Goal: Communication & Community: Answer question/provide support

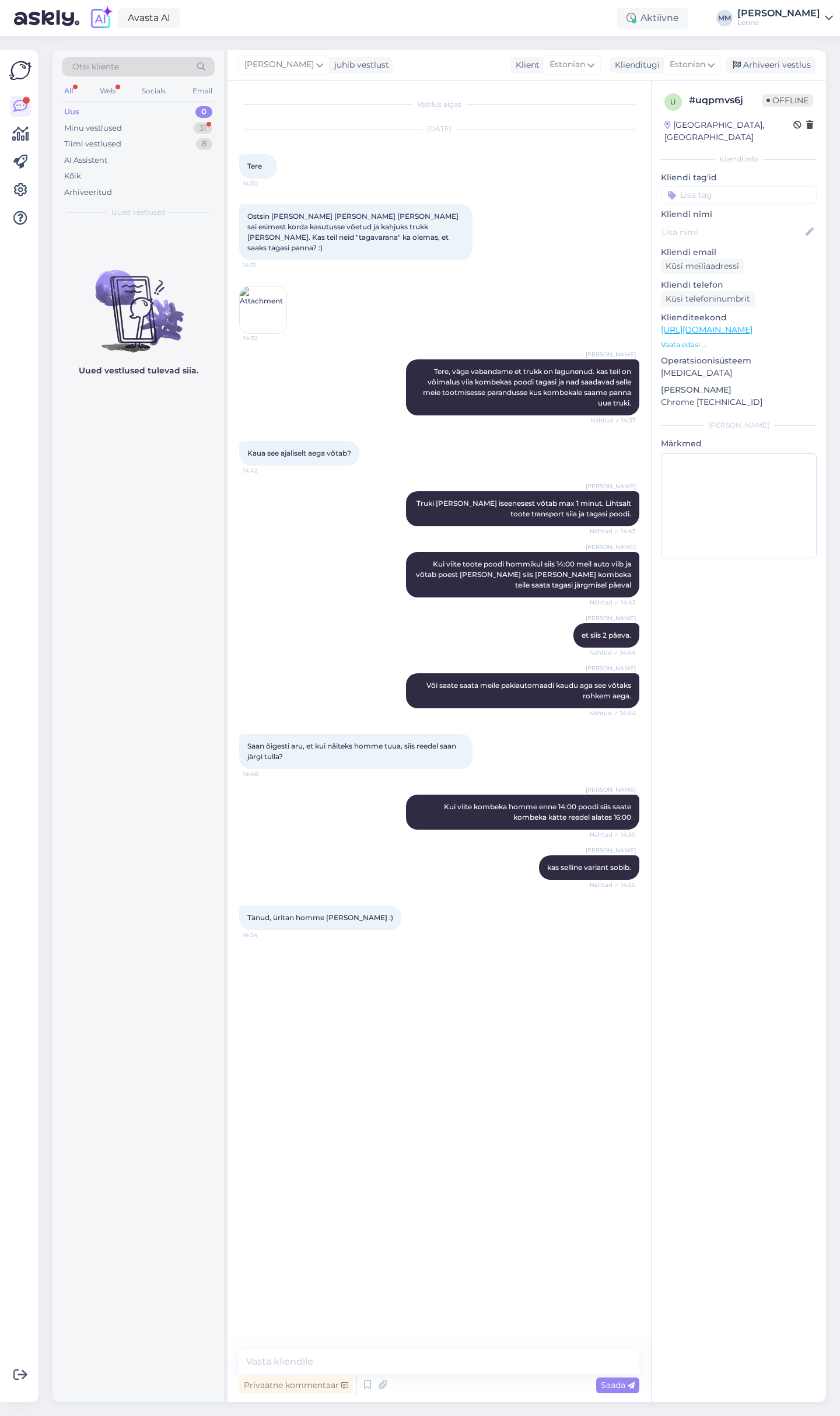
click at [132, 119] on div "Uus 0" at bounding box center [138, 112] width 153 height 16
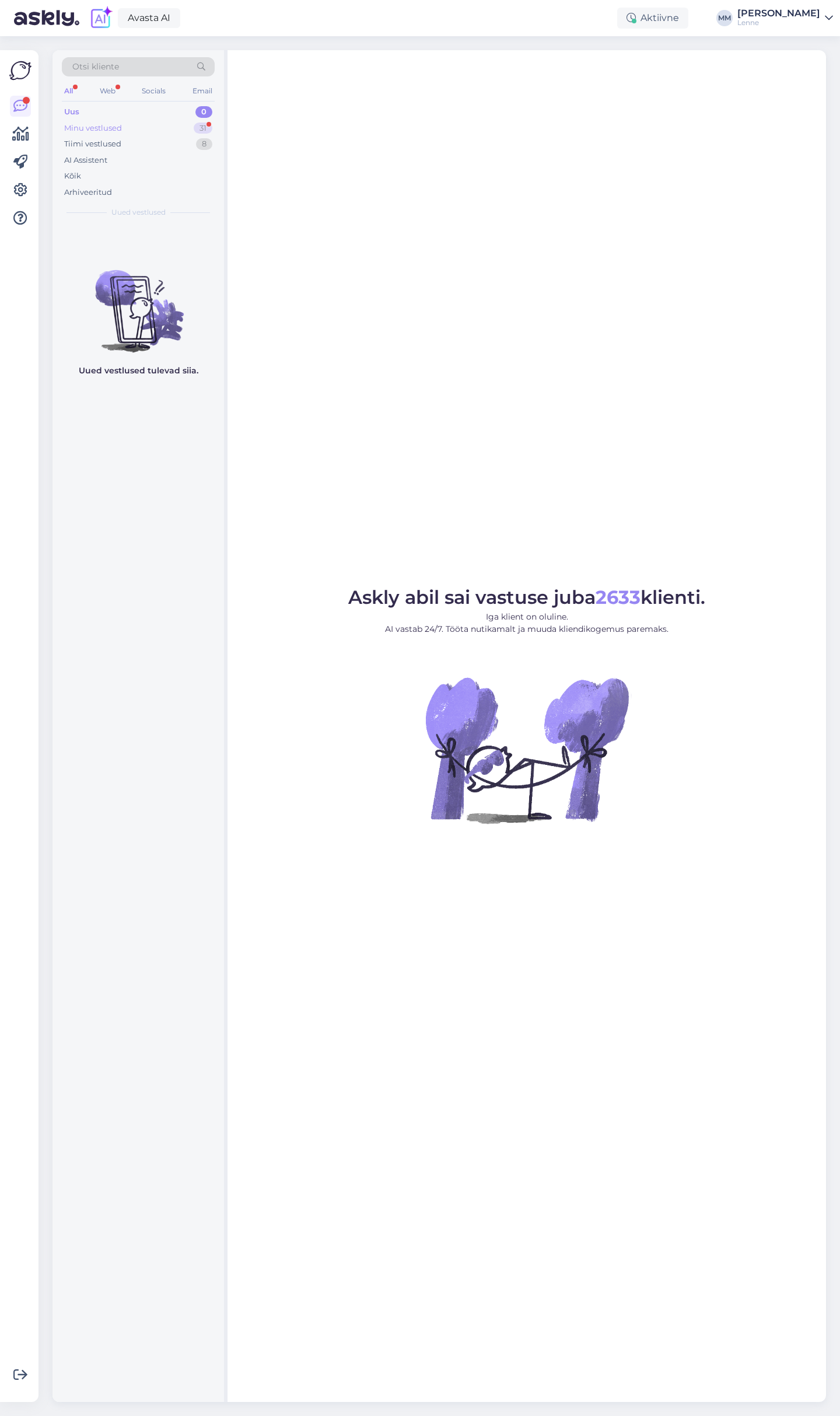
click at [144, 127] on div "Minu vestlused 31" at bounding box center [138, 128] width 153 height 16
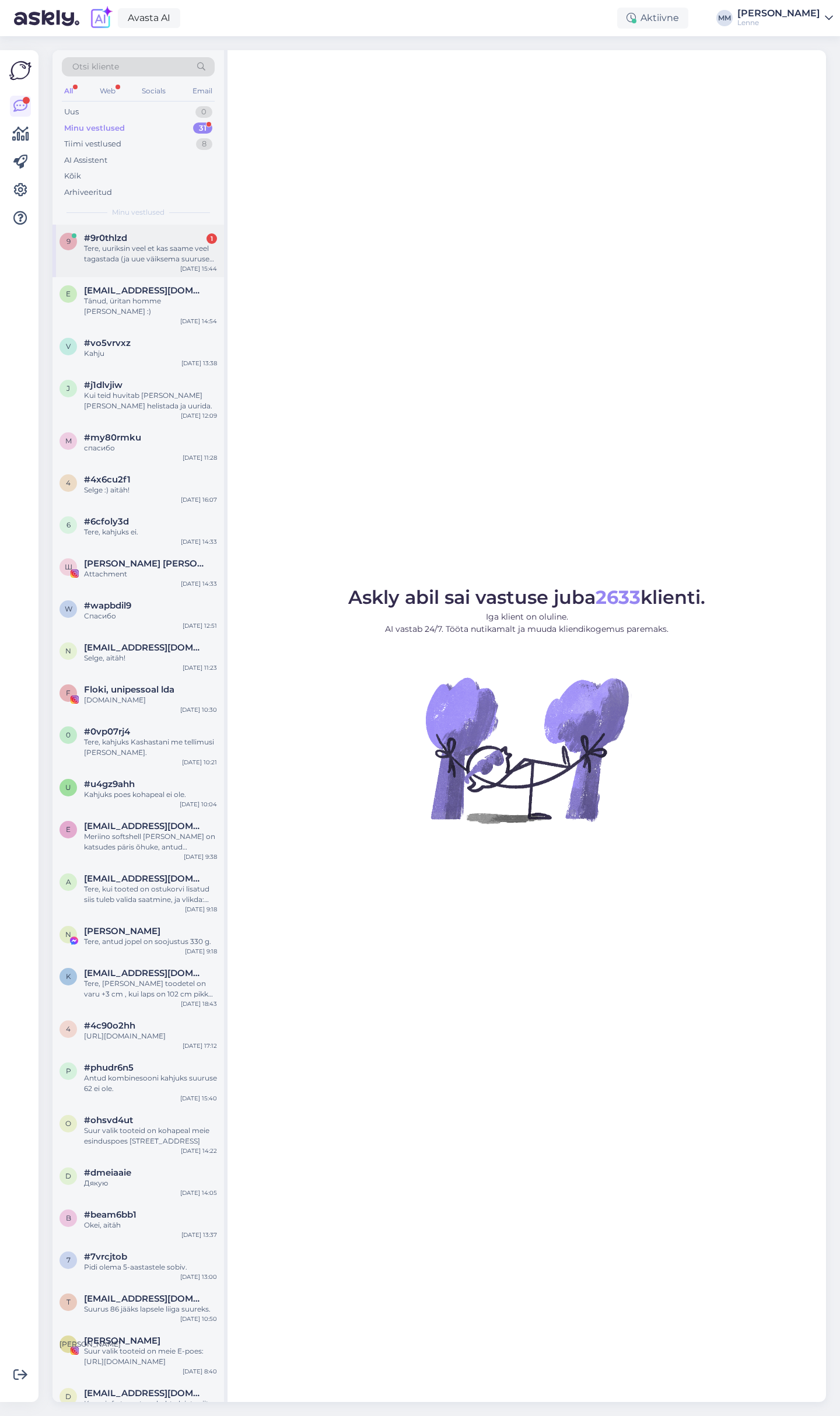
click at [158, 254] on div "Tere, uuriksin veel et kas saame veel tagastada (ja uue väiksema suuruse tellid…" at bounding box center [150, 253] width 133 height 21
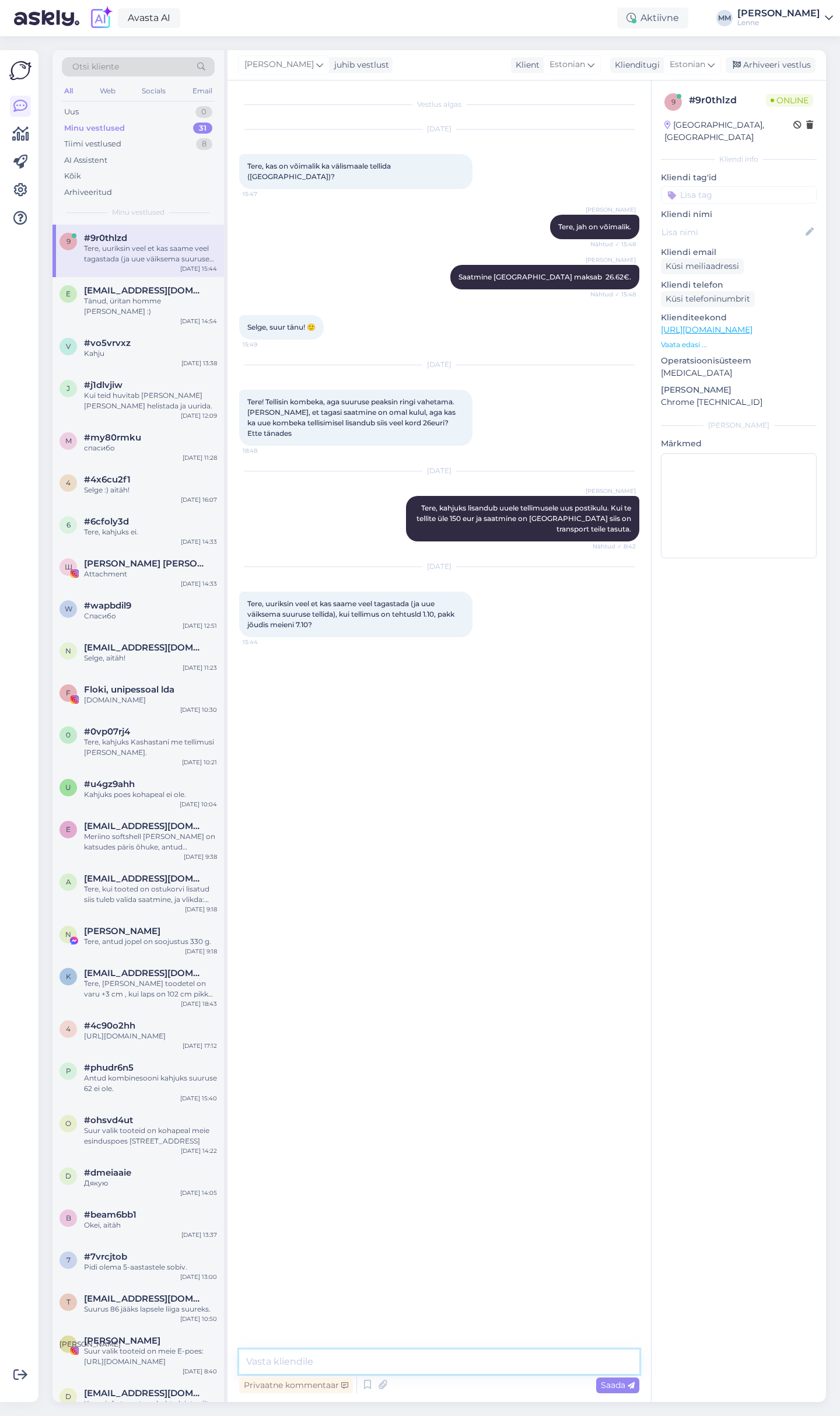
click at [432, 1362] on textarea at bounding box center [439, 1361] width 400 height 25
type textarea "Tere, jah saate ikka."
click at [383, 1353] on textarea at bounding box center [439, 1361] width 400 height 25
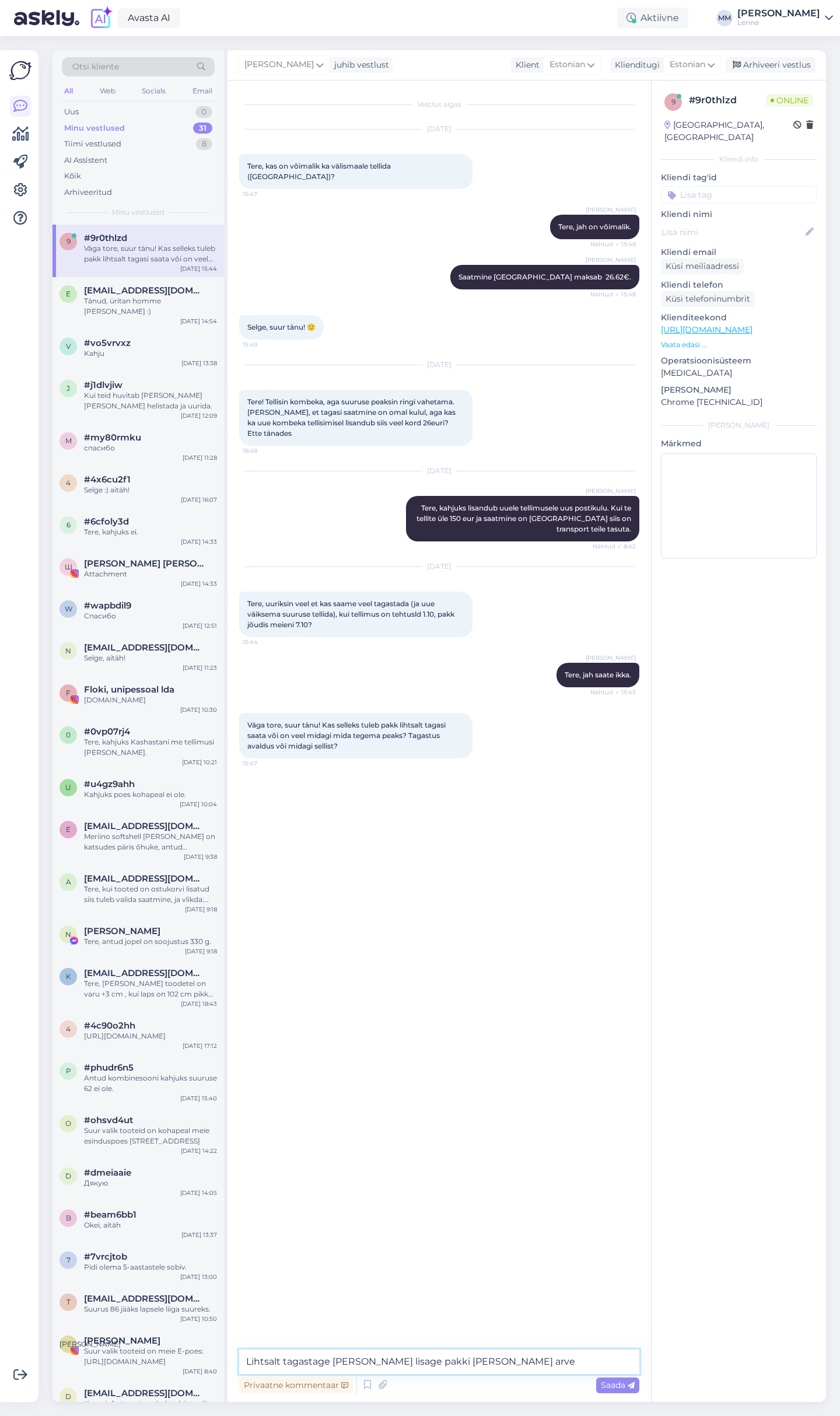
type textarea "Lihtsalt tagastage pakk ja lisage pakki kaasa enda arve."
